Goal: Transaction & Acquisition: Purchase product/service

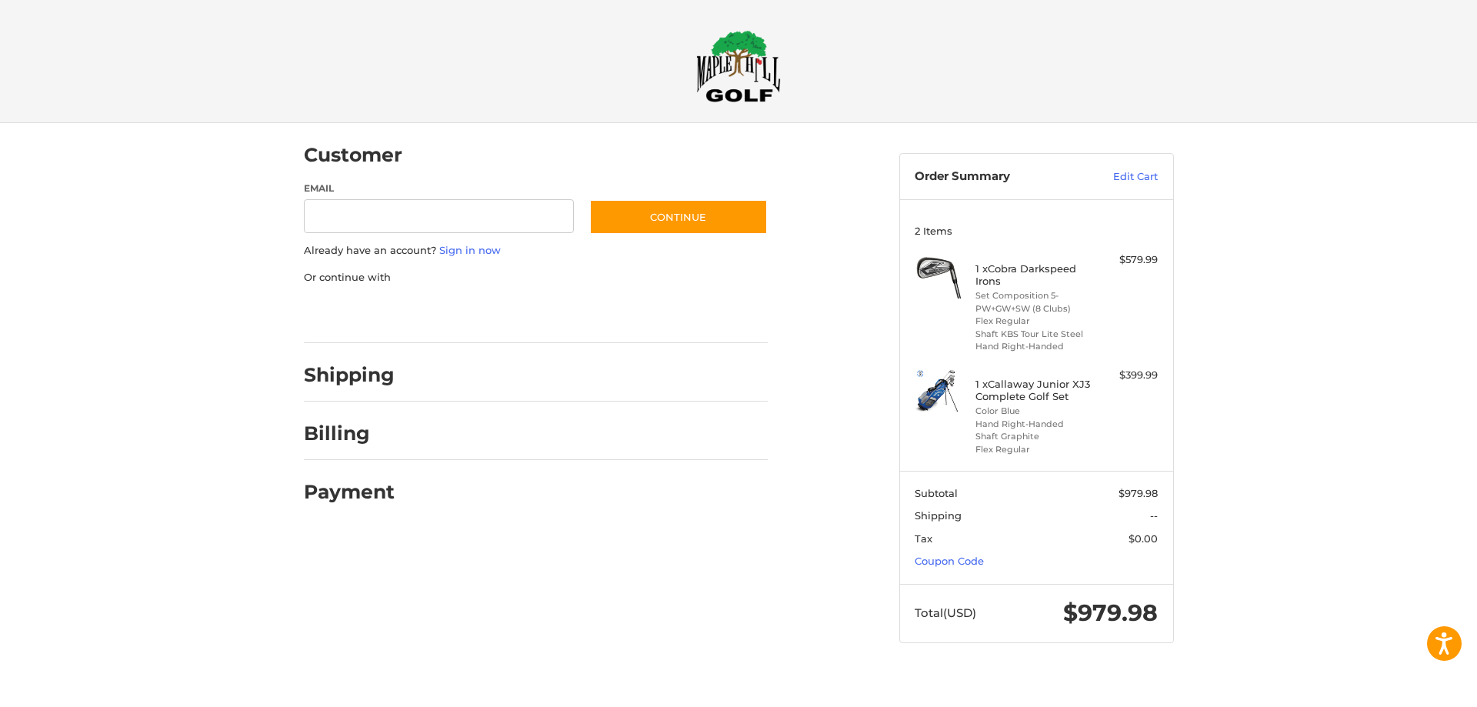
click at [354, 387] on div "Shipping" at bounding box center [349, 374] width 91 height 27
click at [806, 286] on ol "Customer Guest Customer Email Subscribe to our newsletter. Continue Already hav…" at bounding box center [566, 320] width 524 height 395
click at [1306, 241] on div "Customer Guest Customer Email Subscribe to our newsletter. Continue Already hav…" at bounding box center [738, 397] width 1477 height 549
drag, startPoint x: 1291, startPoint y: 223, endPoint x: 1279, endPoint y: 223, distance: 12.3
click at [1288, 223] on div "Customer Guest Customer Email Subscribe to our newsletter. Continue Already hav…" at bounding box center [738, 397] width 1477 height 549
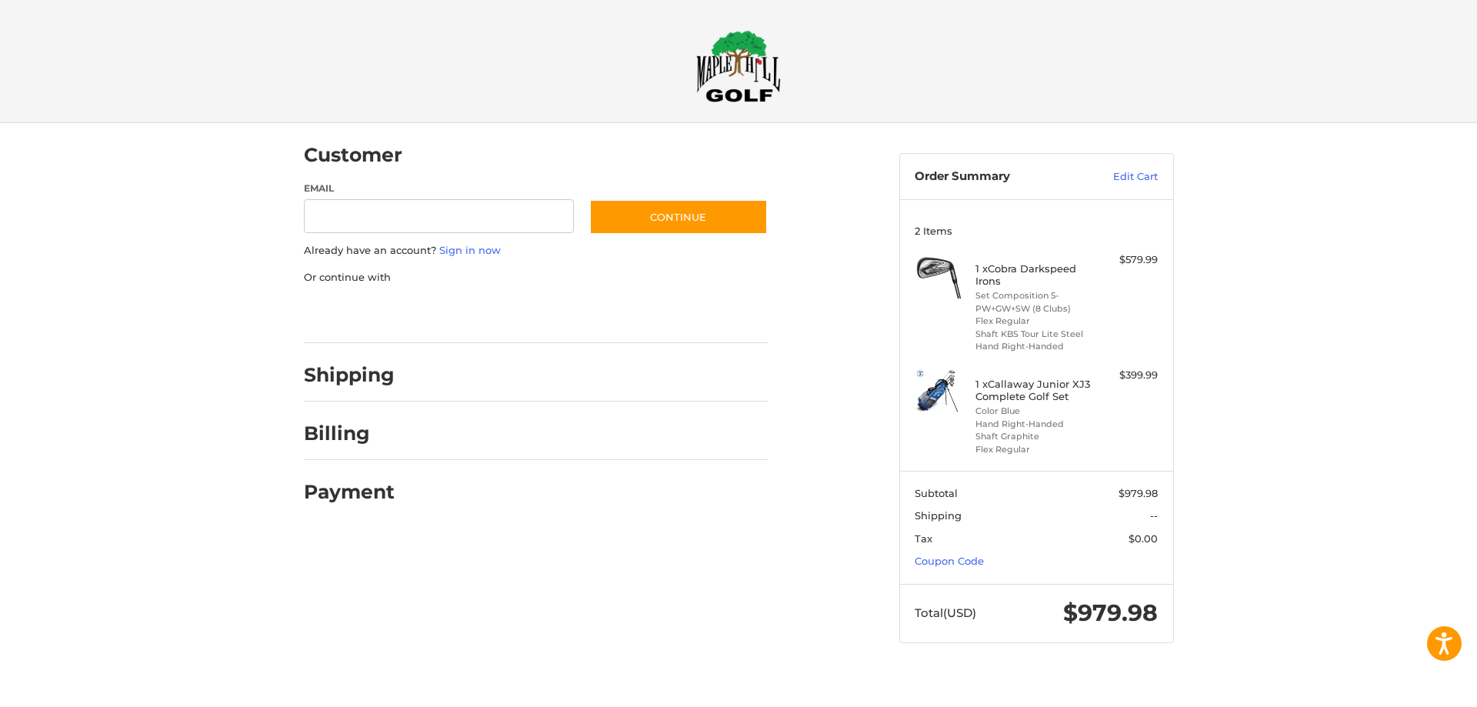
click at [1289, 190] on div "Customer Guest Customer Email Subscribe to our newsletter. Continue Already hav…" at bounding box center [738, 397] width 1477 height 549
